Goal: Navigation & Orientation: Find specific page/section

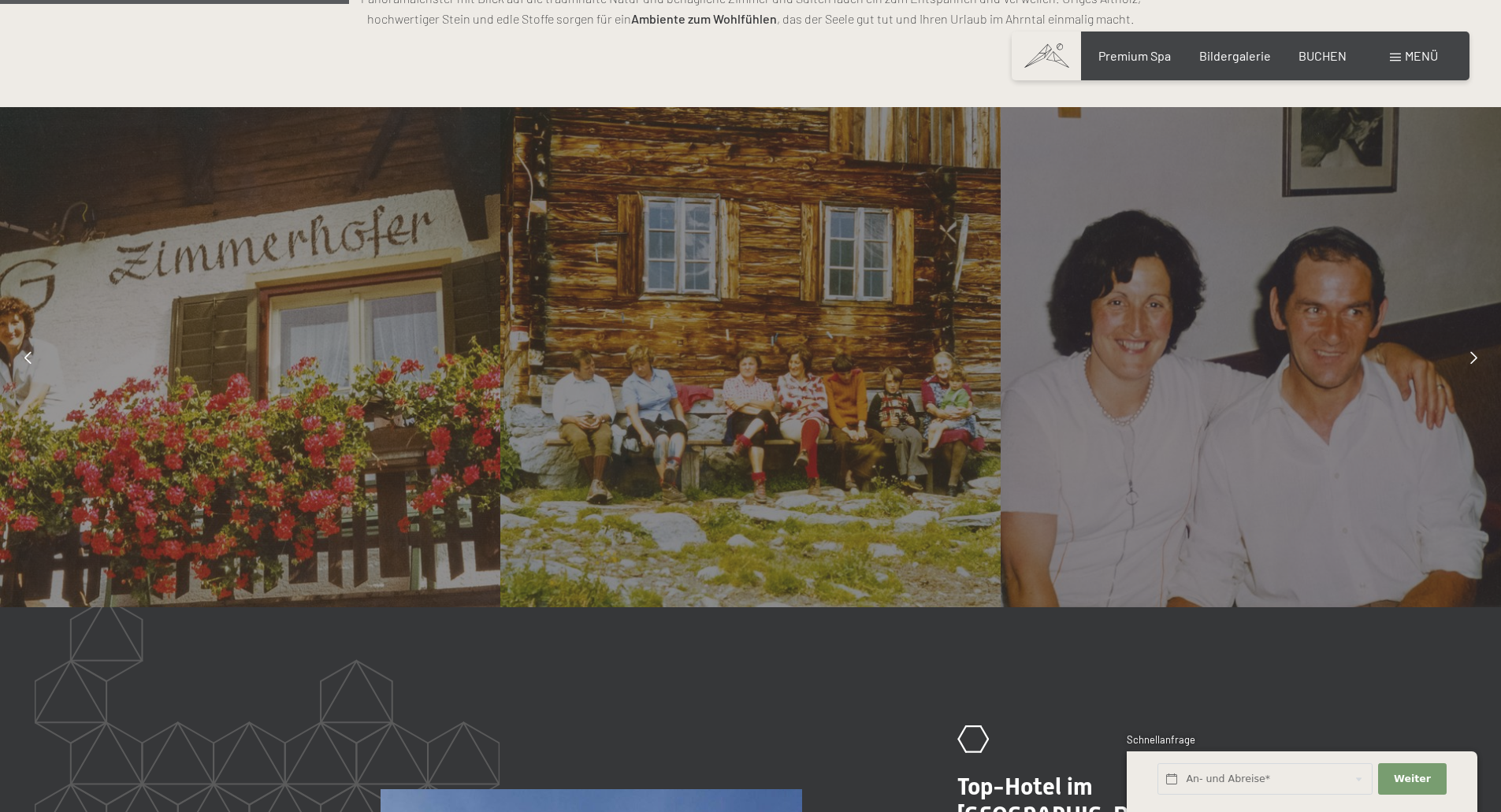
scroll to position [1340, 0]
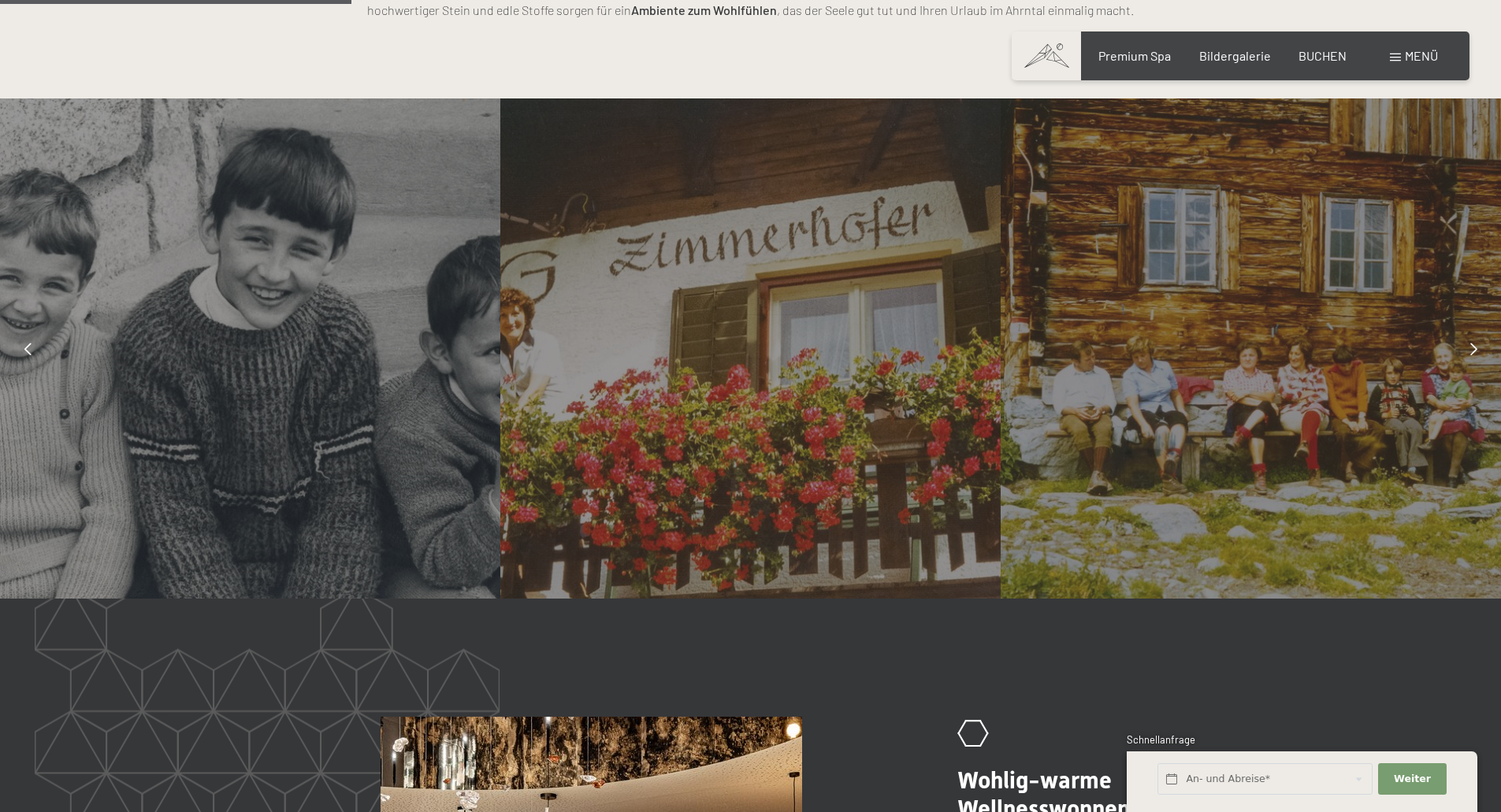
click at [25, 343] on icon at bounding box center [28, 349] width 7 height 13
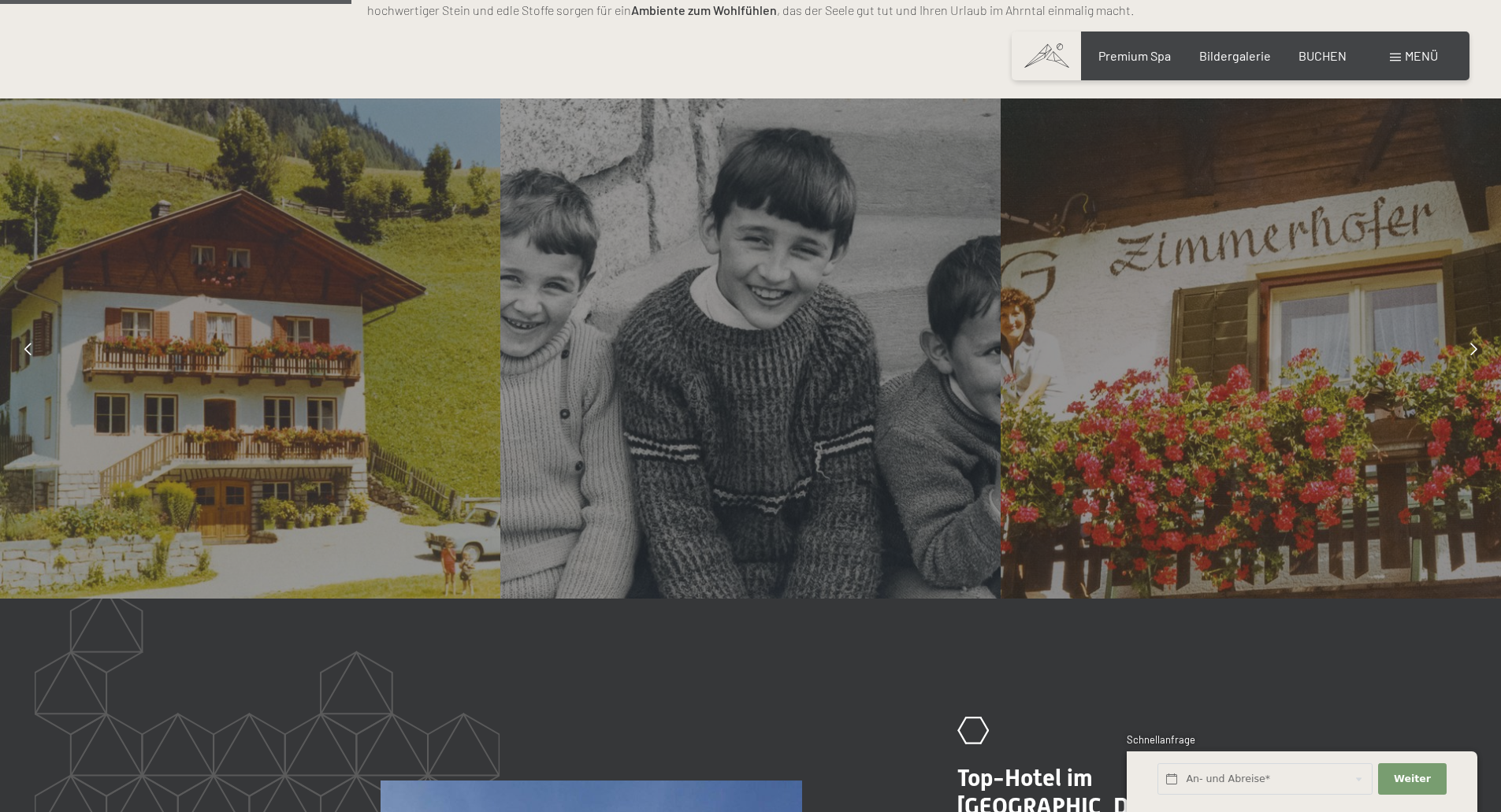
click at [1473, 347] on icon at bounding box center [1473, 349] width 7 height 13
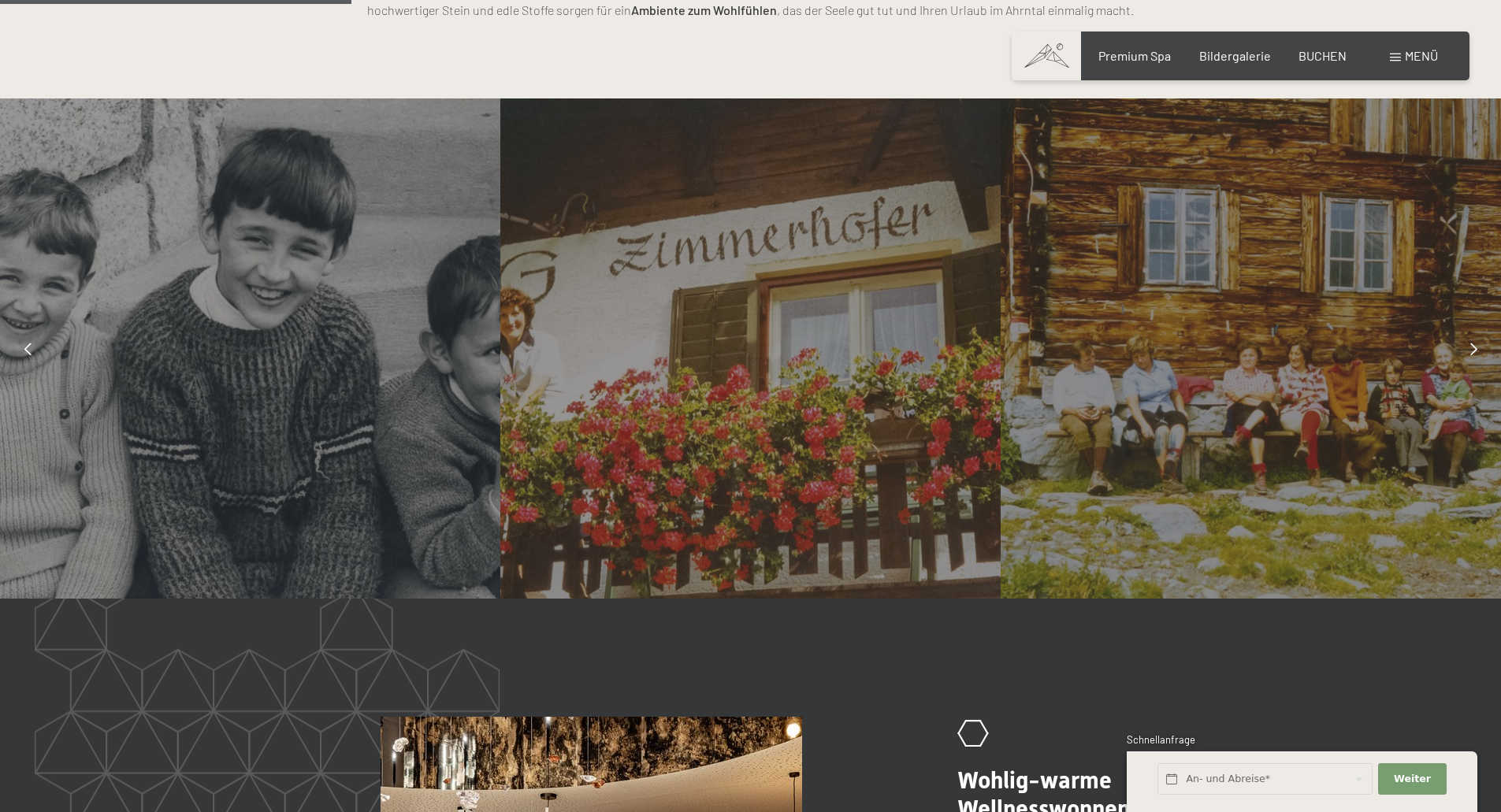
click at [1473, 346] on icon at bounding box center [1473, 349] width 7 height 13
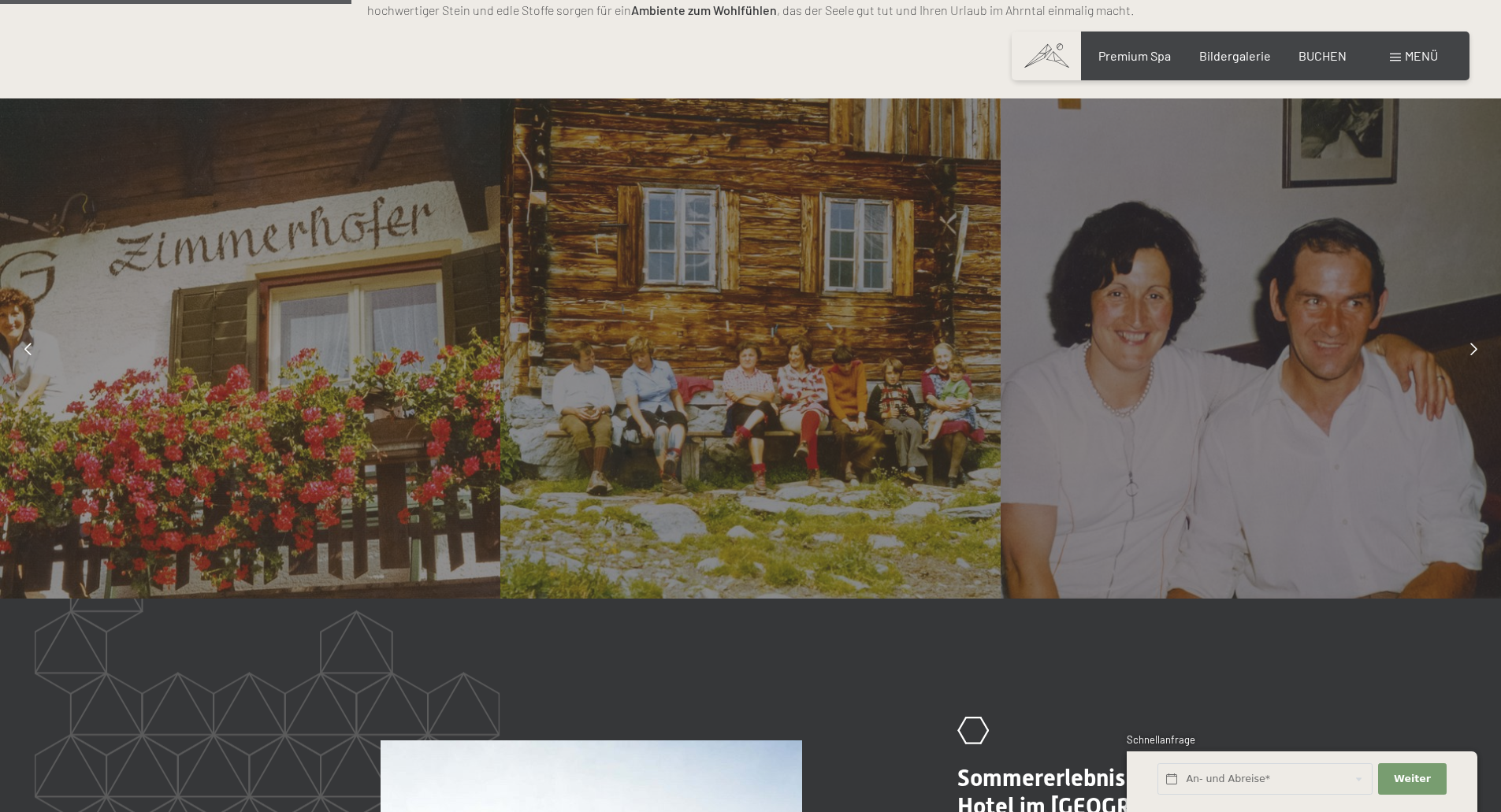
click at [1472, 347] on icon at bounding box center [1473, 349] width 7 height 13
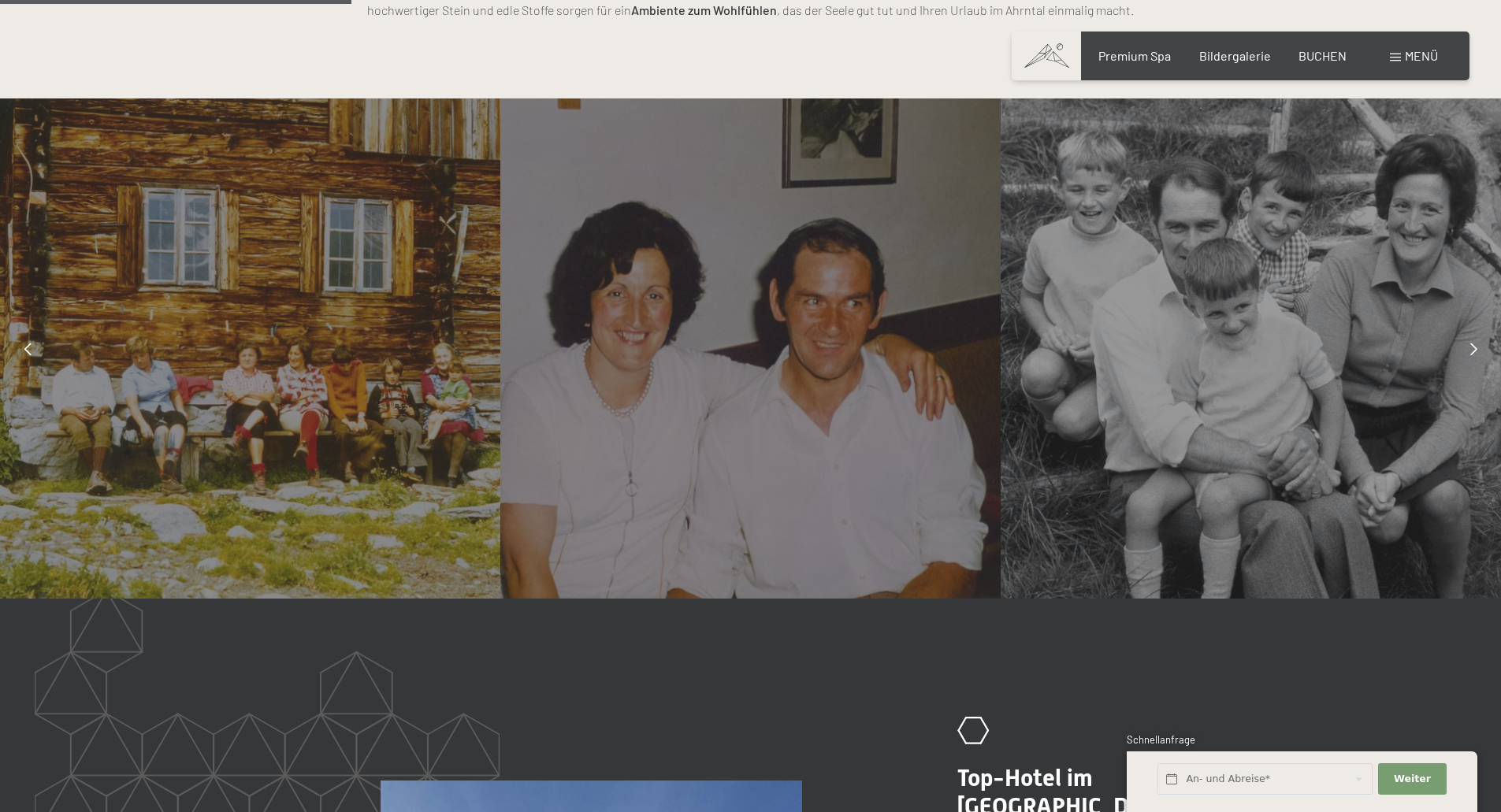
click at [1473, 347] on icon at bounding box center [1473, 349] width 7 height 13
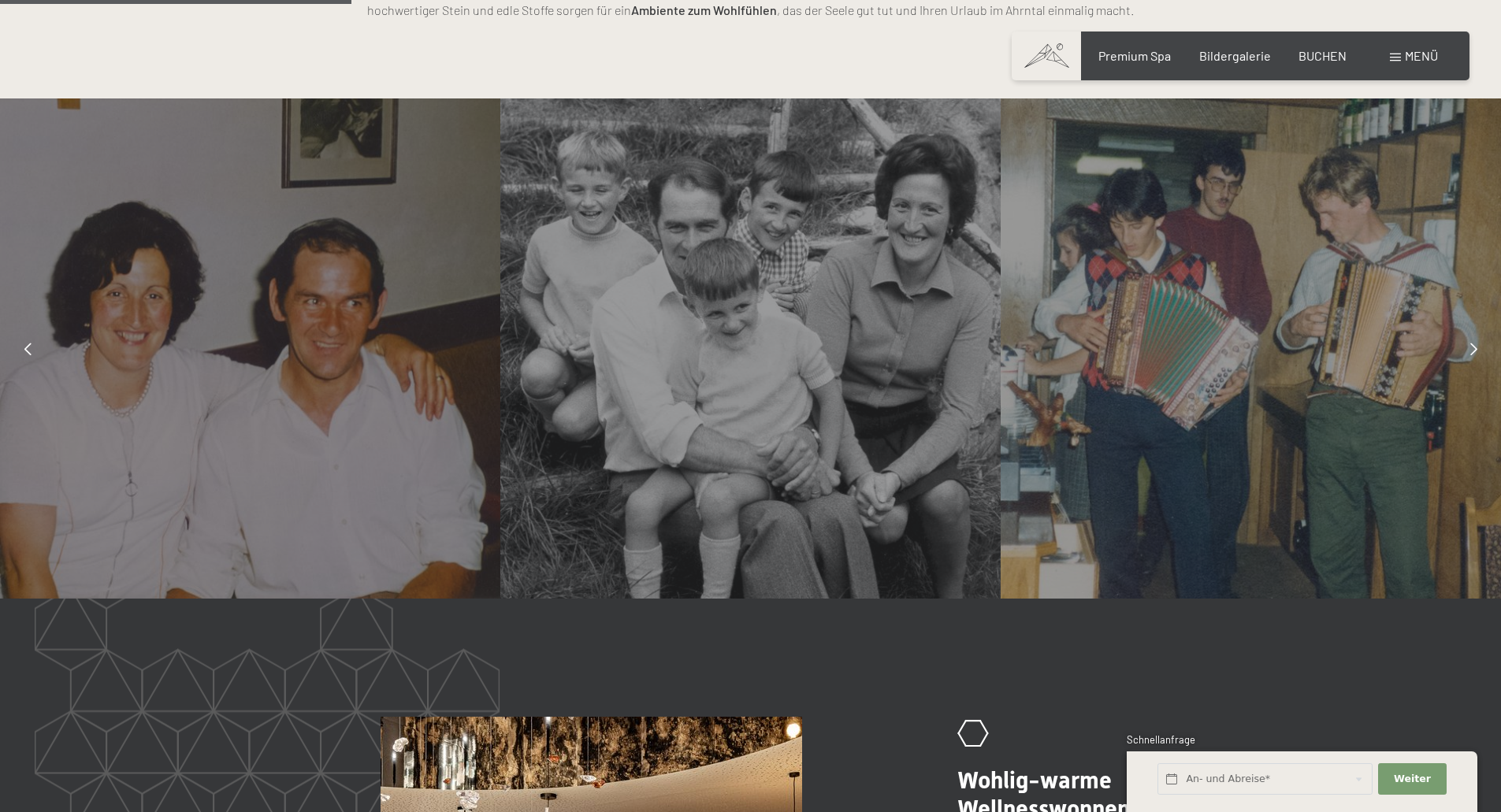
click at [1473, 347] on icon at bounding box center [1473, 349] width 7 height 13
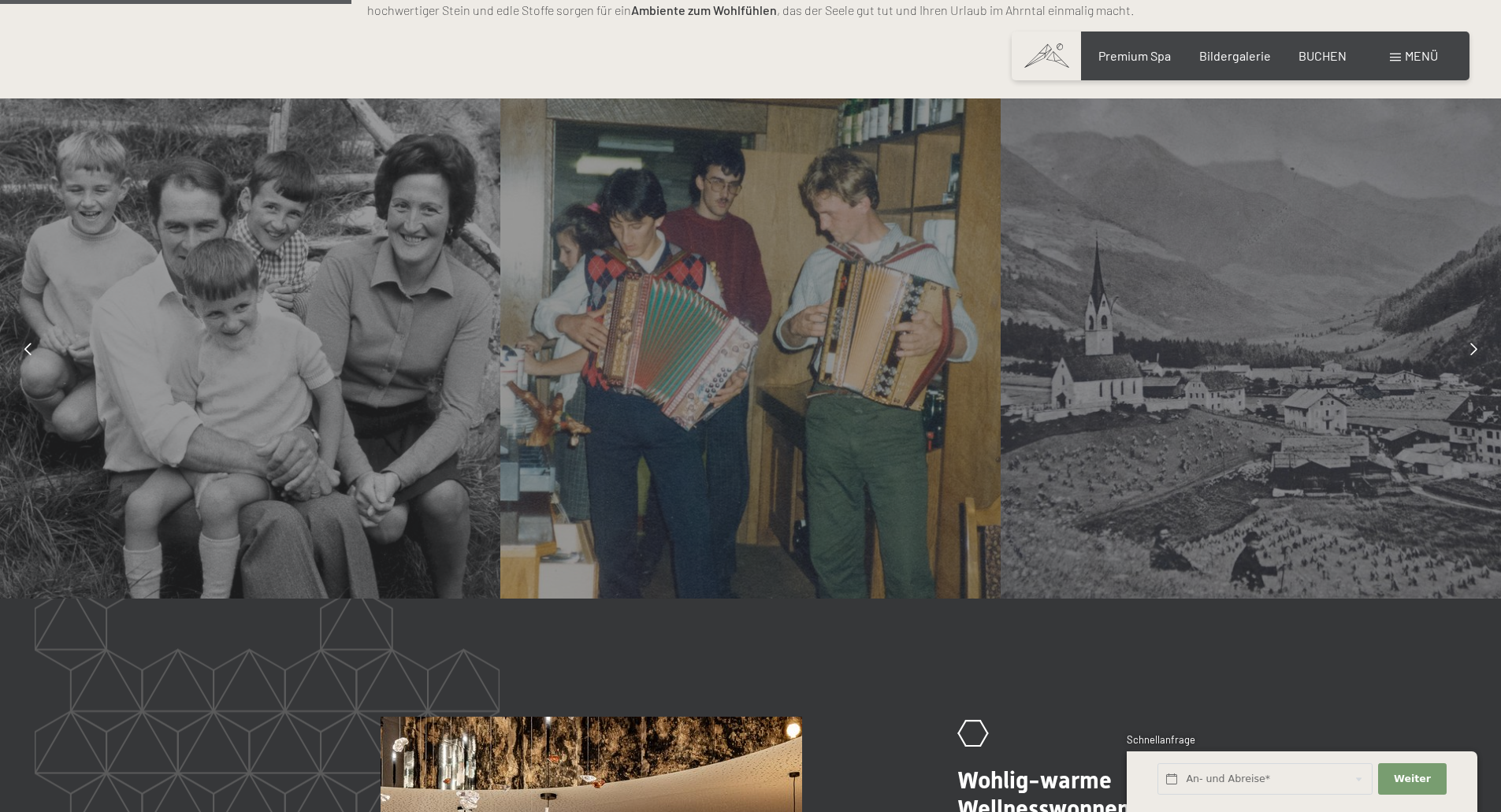
click at [1473, 347] on icon at bounding box center [1473, 349] width 7 height 13
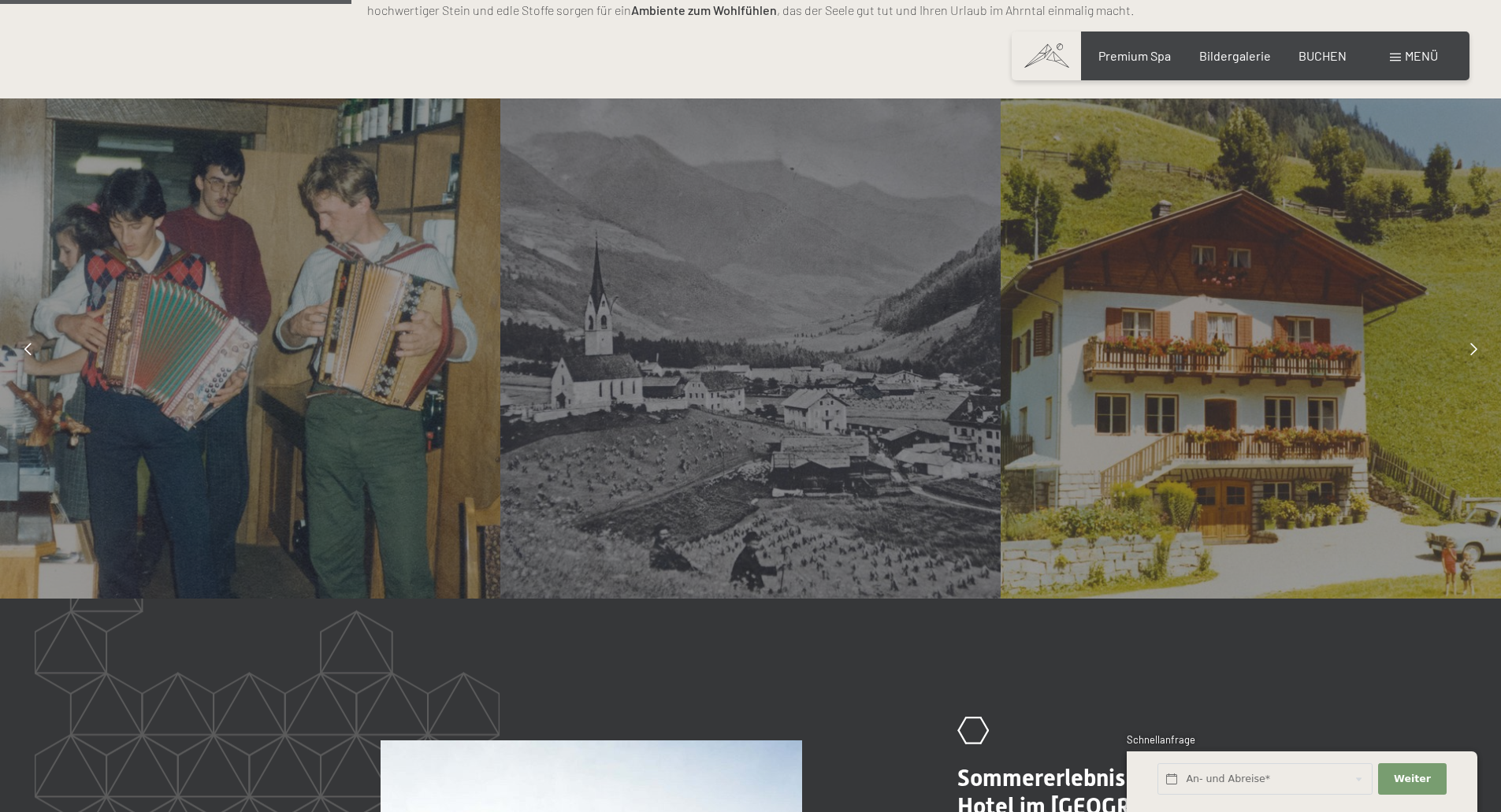
click at [1473, 347] on icon at bounding box center [1473, 349] width 7 height 13
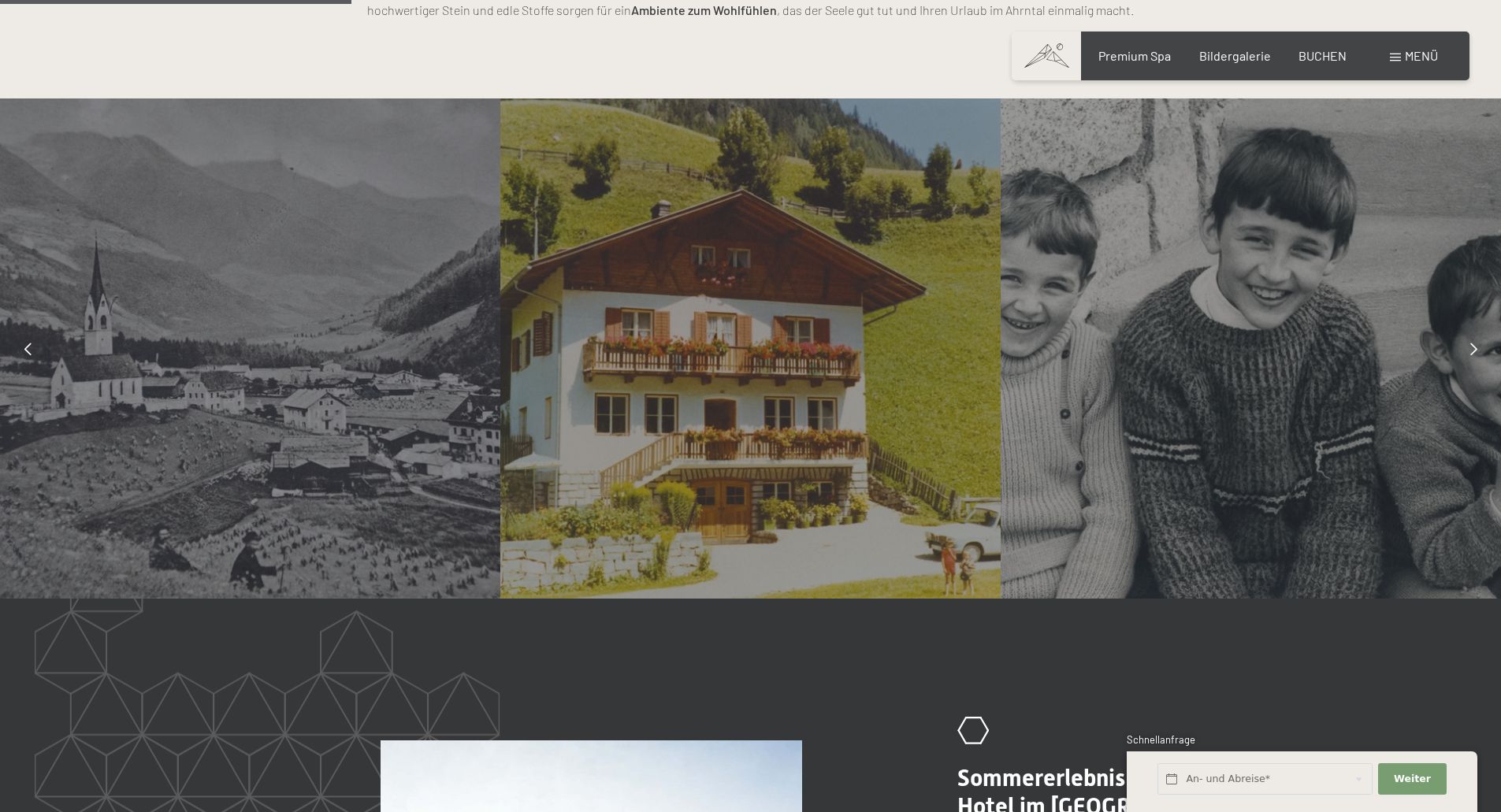
click at [1473, 347] on icon at bounding box center [1473, 349] width 7 height 13
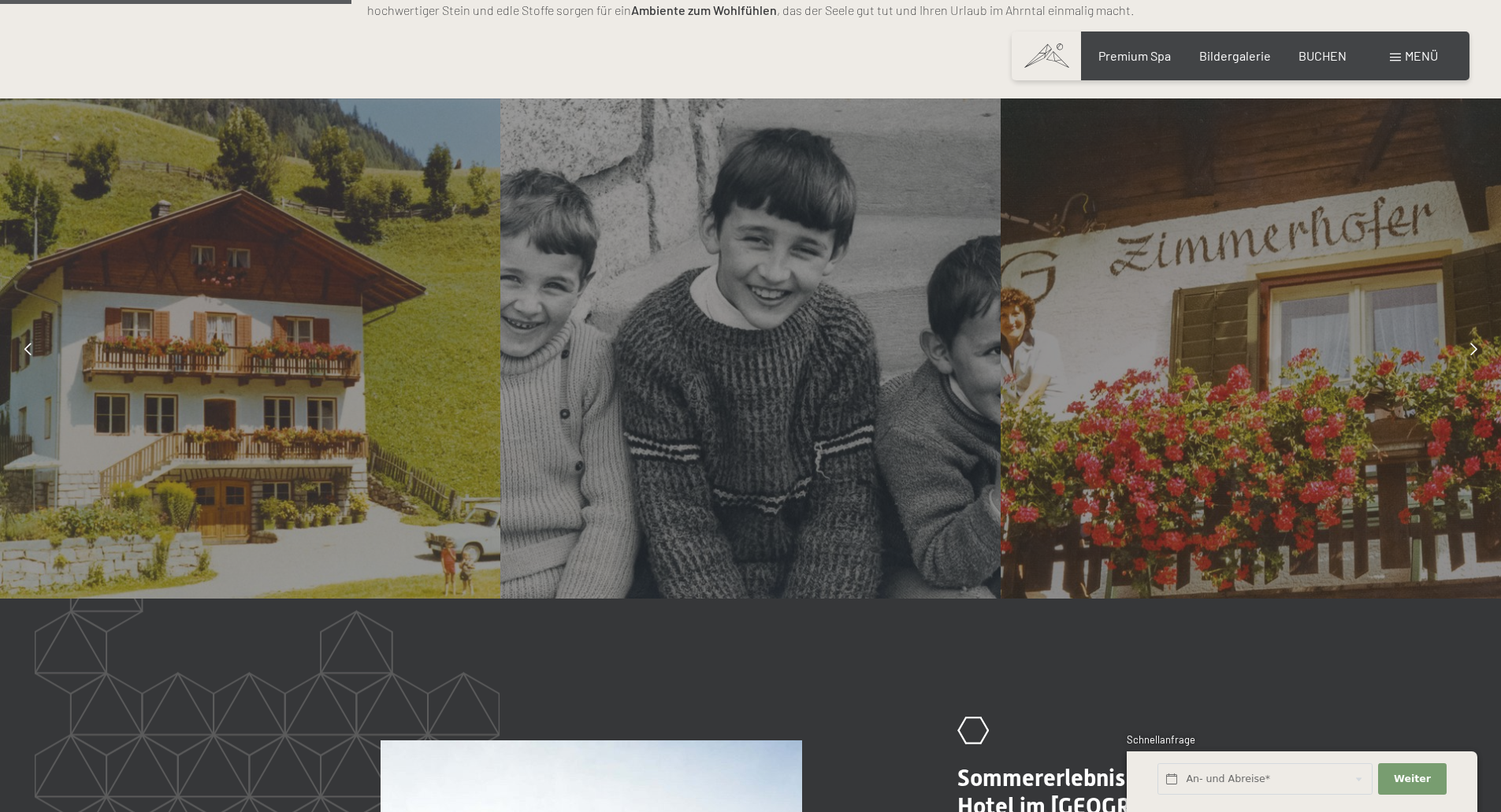
click at [1472, 350] on icon at bounding box center [1473, 349] width 7 height 13
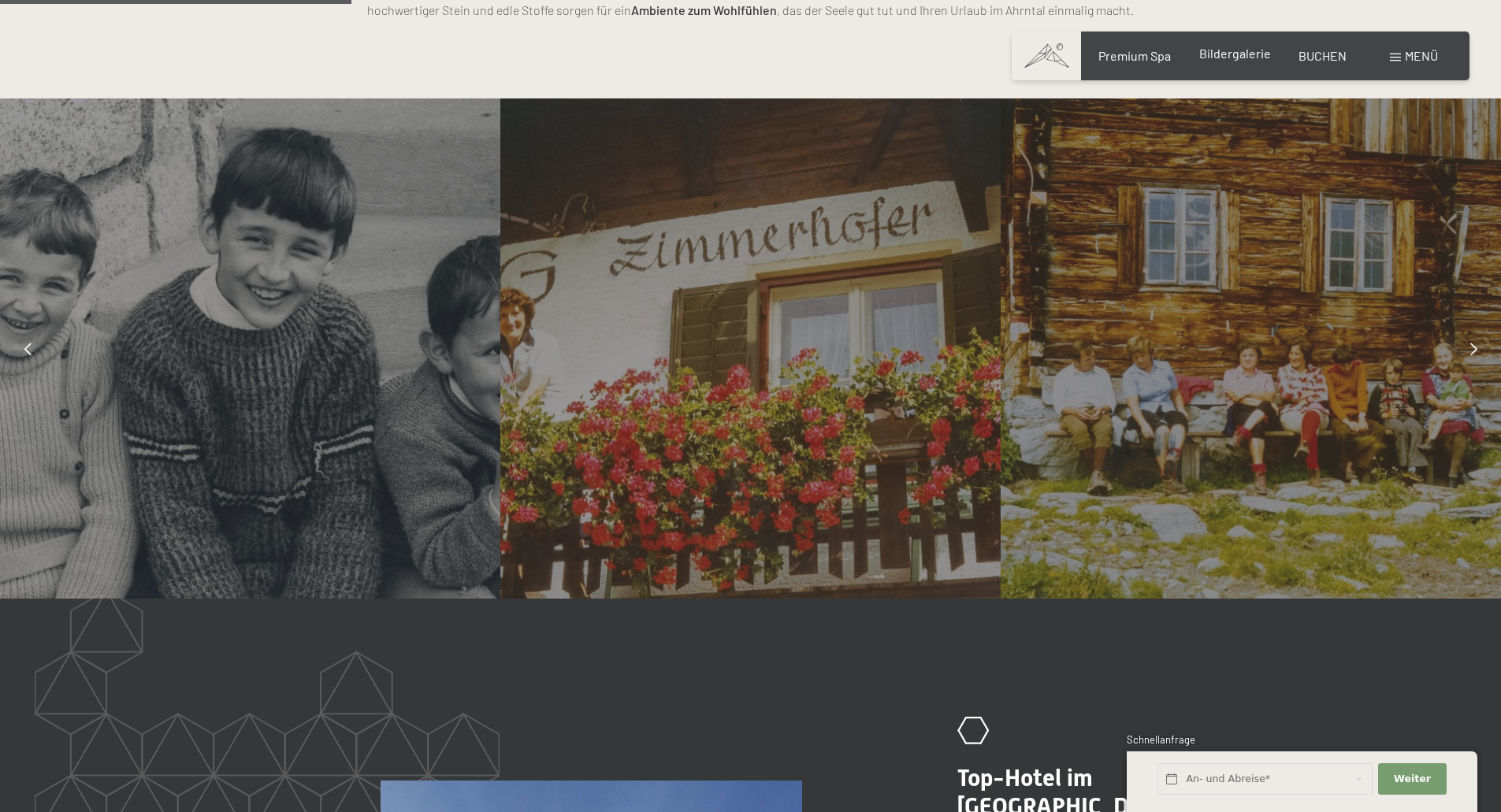
click at [1227, 50] on span "Bildergalerie" at bounding box center [1235, 53] width 72 height 15
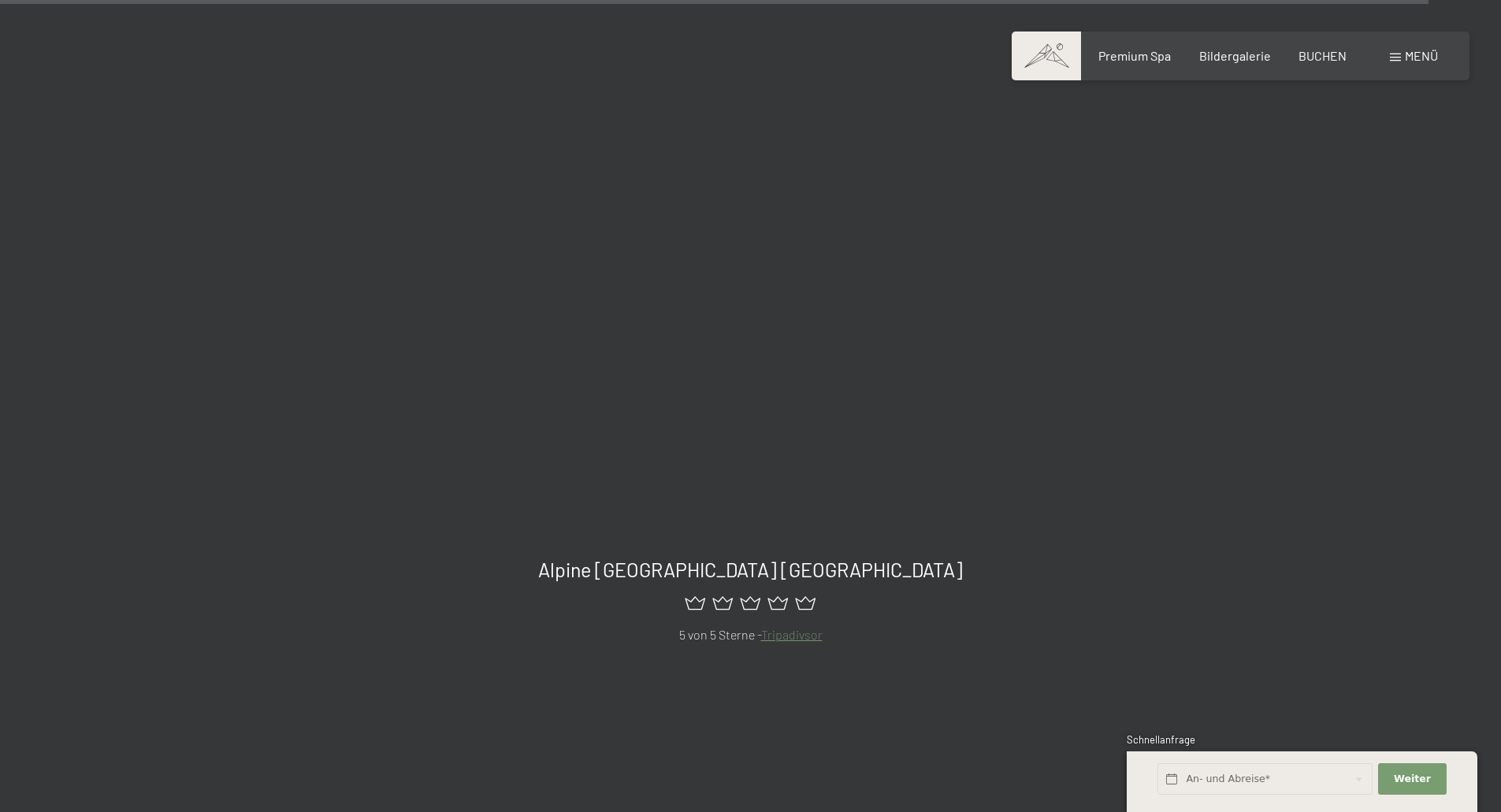
scroll to position [18782, 0]
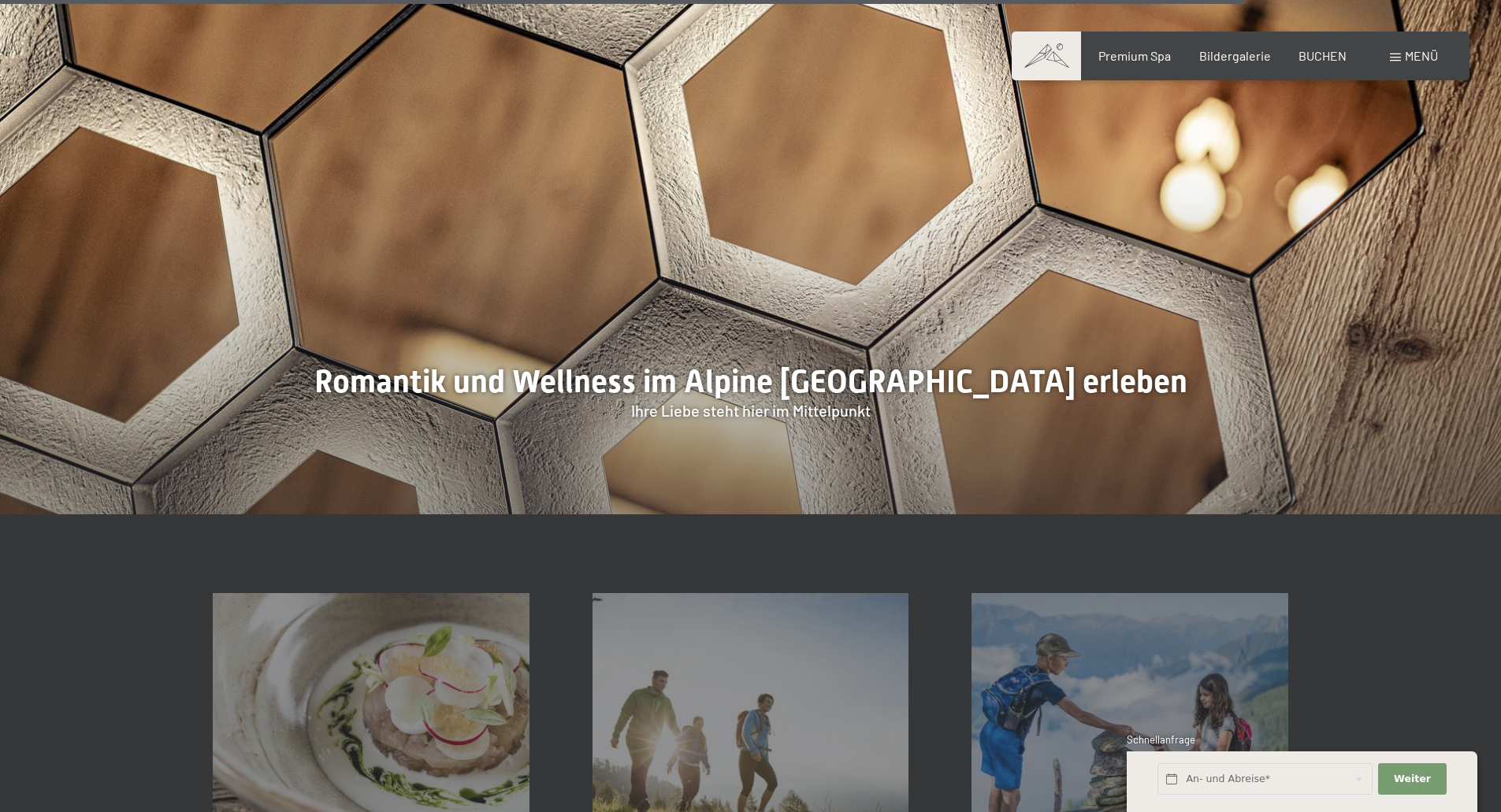
scroll to position [4600, 0]
